Goal: Navigation & Orientation: Find specific page/section

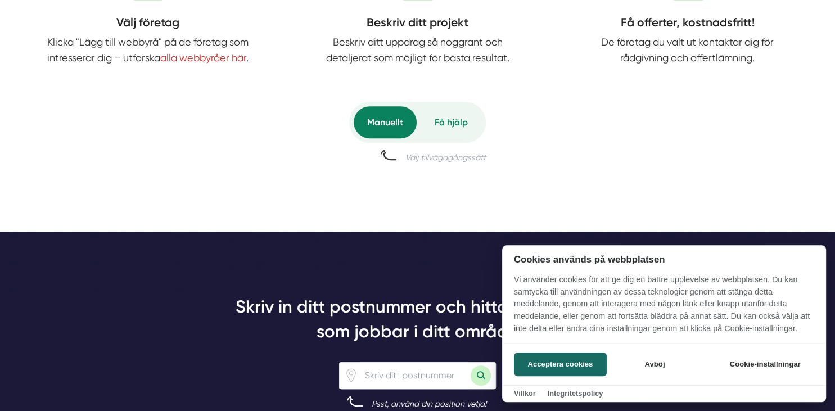
scroll to position [627, 0]
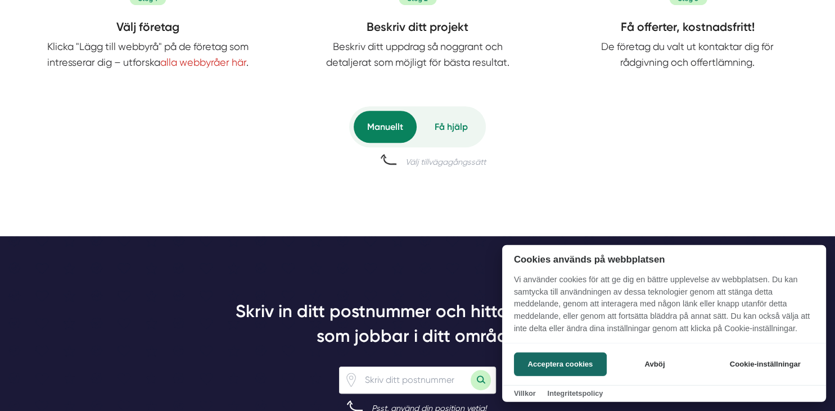
click at [384, 133] on div at bounding box center [417, 205] width 835 height 411
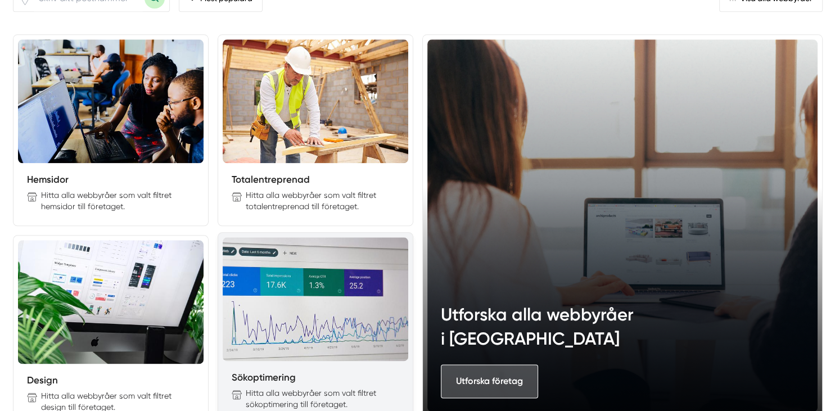
scroll to position [1203, 0]
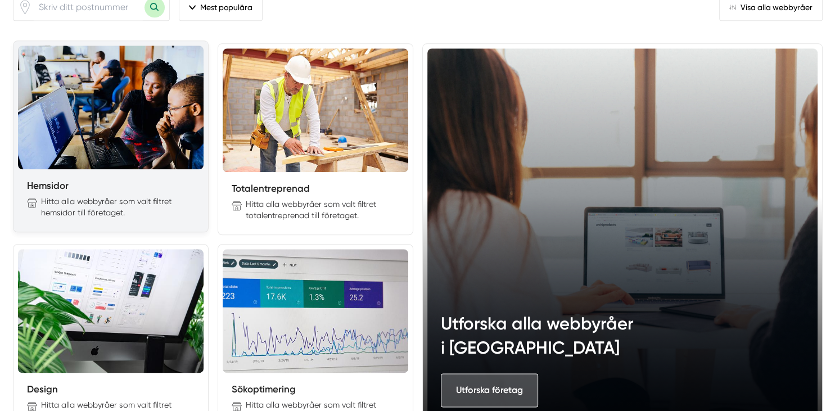
click at [106, 154] on img at bounding box center [111, 108] width 186 height 124
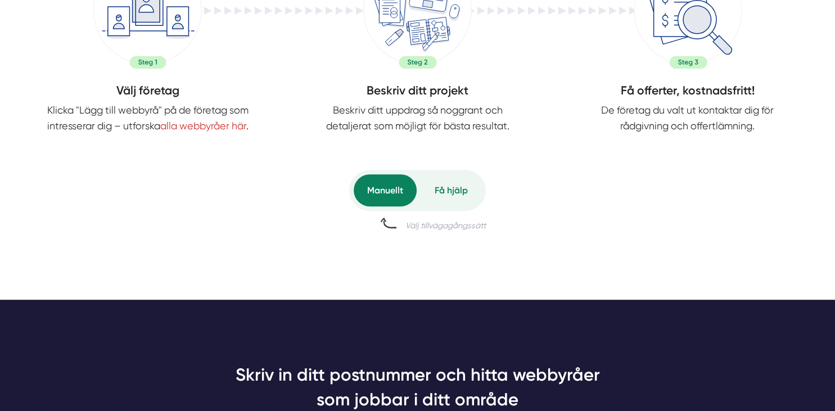
scroll to position [563, 0]
